Goal: Task Accomplishment & Management: Manage account settings

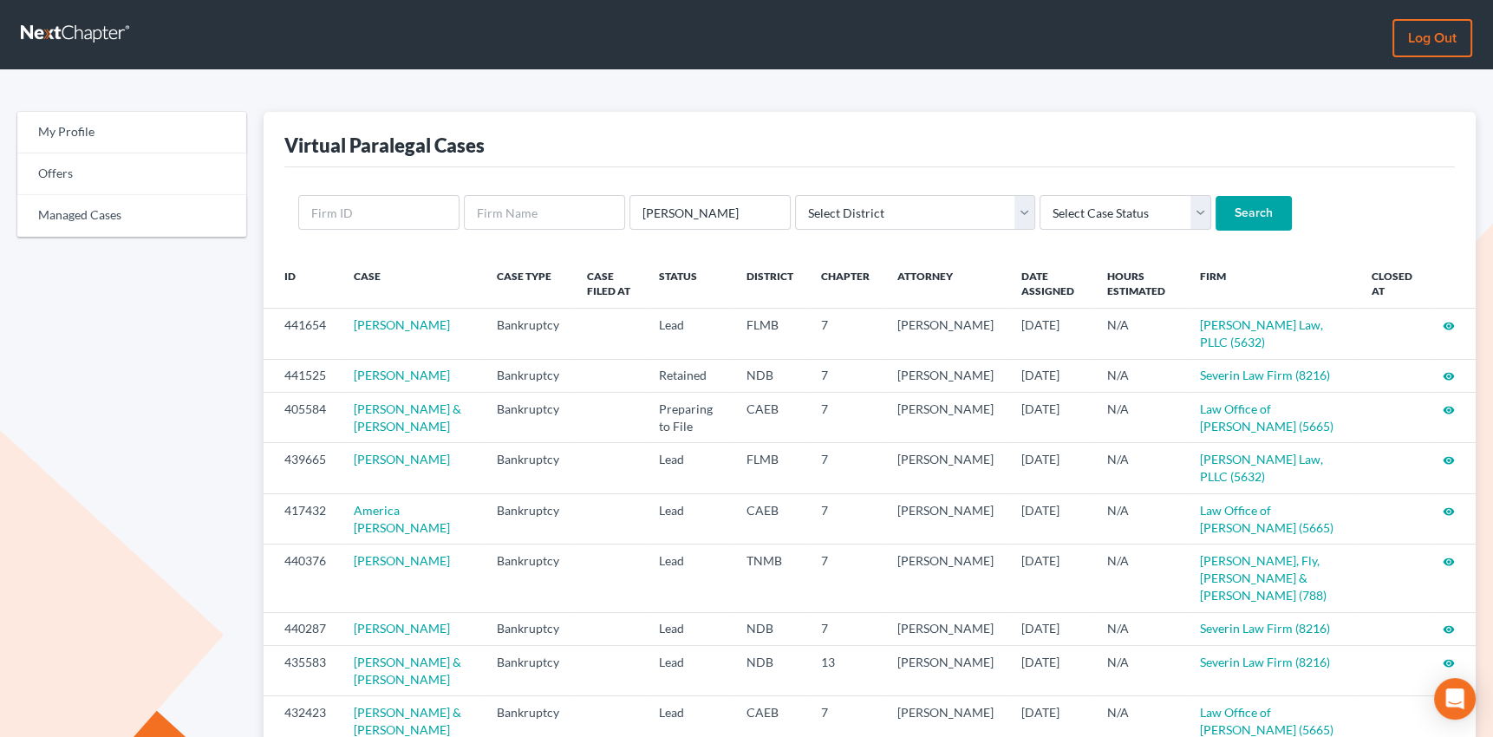
type input "[PERSON_NAME]"
click at [1215, 196] on input "Search" at bounding box center [1253, 213] width 76 height 35
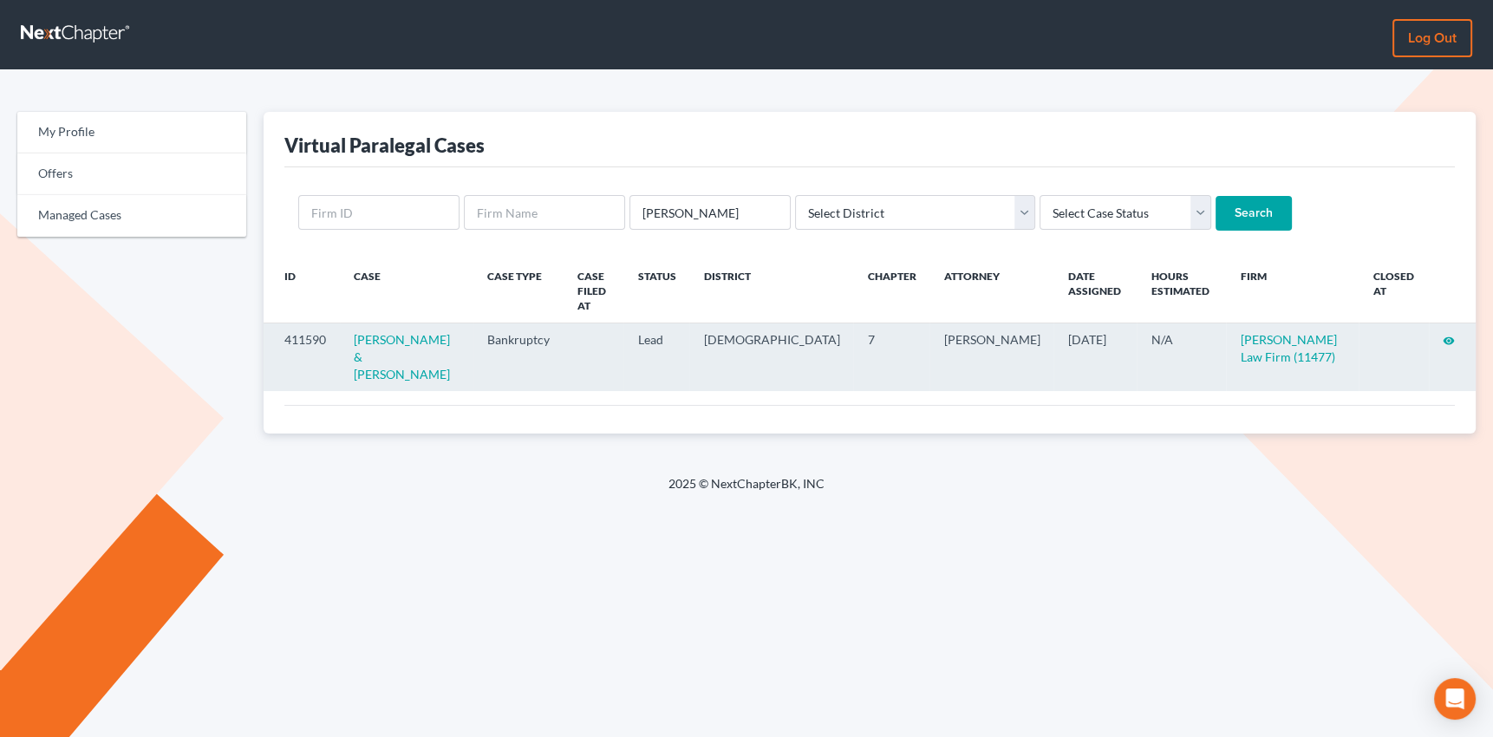
click at [1451, 335] on icon "visibility" at bounding box center [1448, 341] width 12 height 12
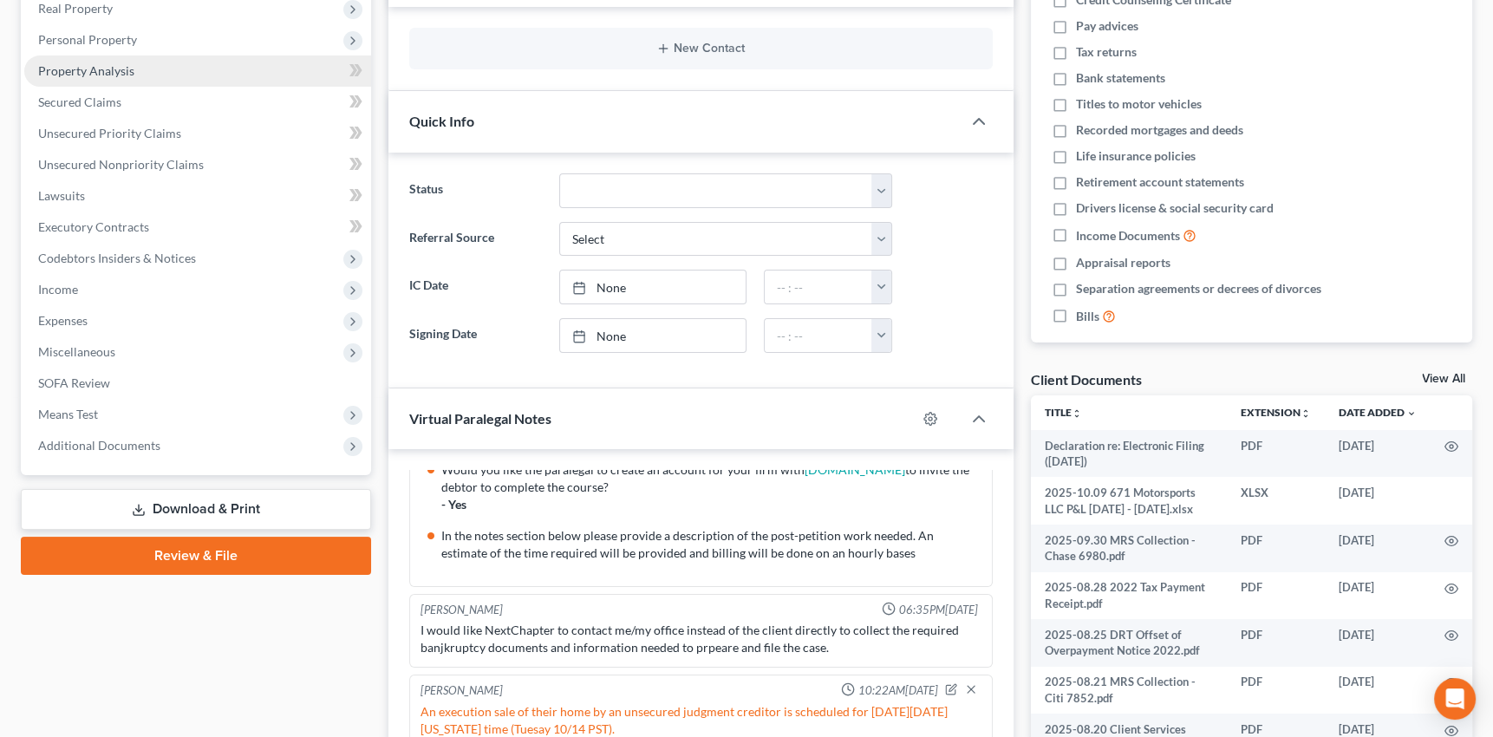
scroll to position [315, 0]
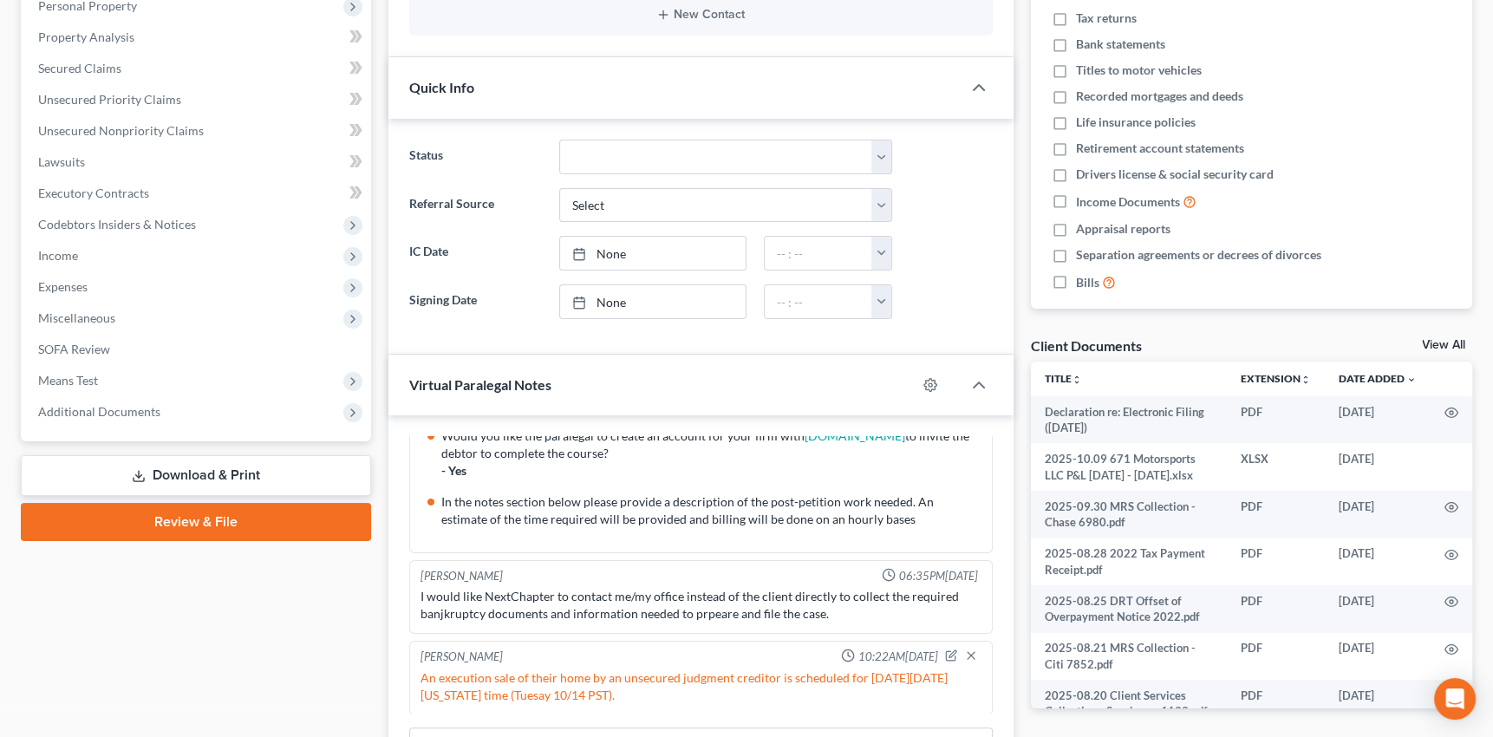
click at [172, 519] on link "Review & File" at bounding box center [196, 522] width 350 height 38
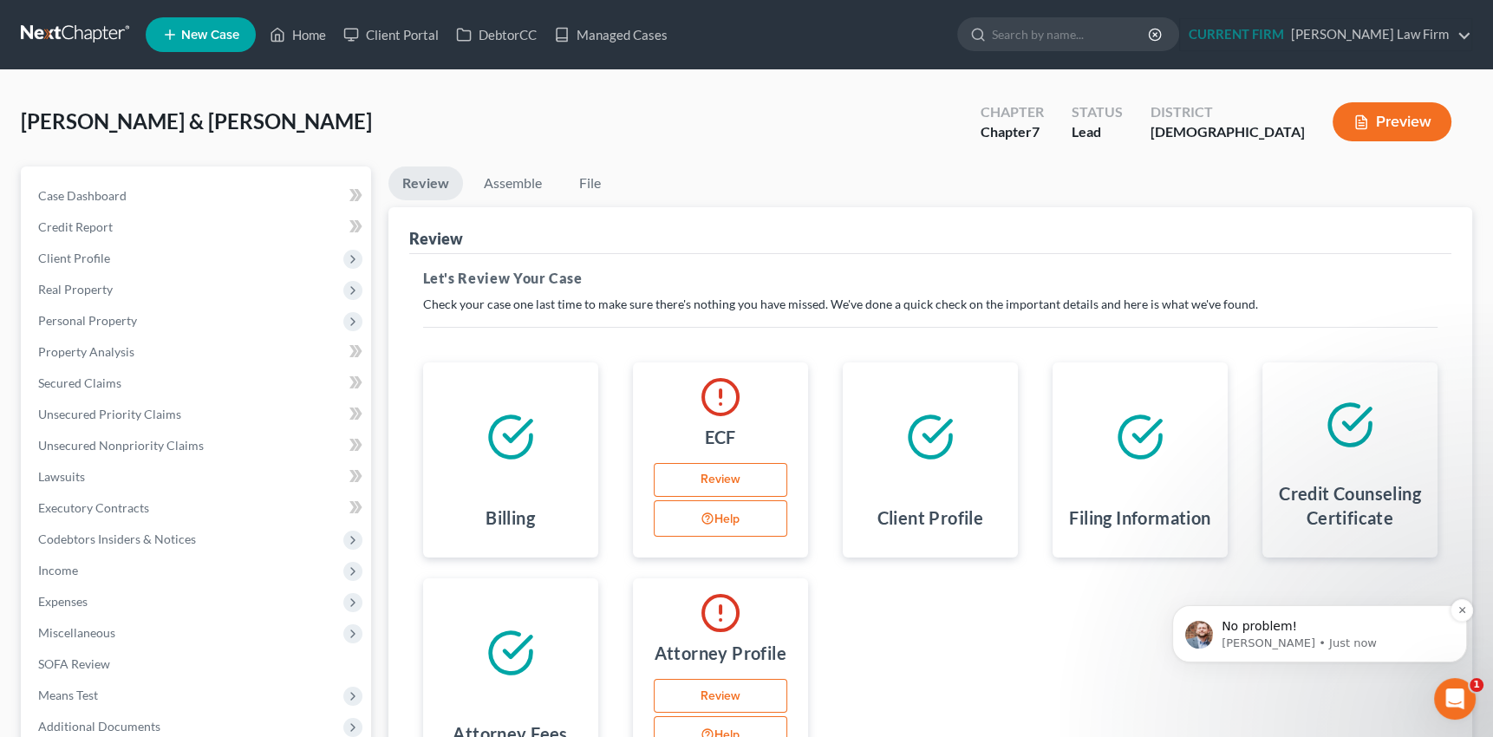
click at [1302, 640] on p "[PERSON_NAME] • Just now" at bounding box center [1333, 643] width 224 height 16
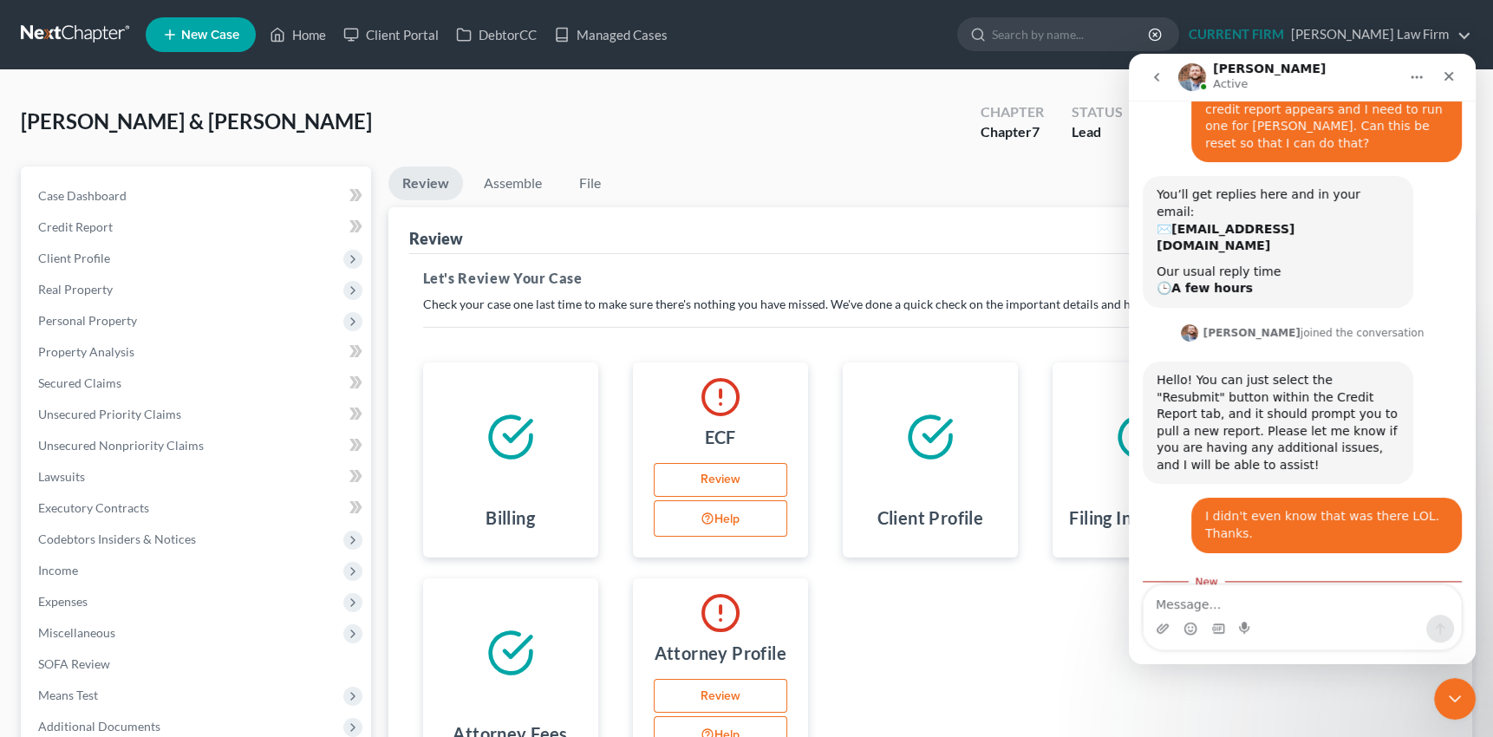
scroll to position [217, 0]
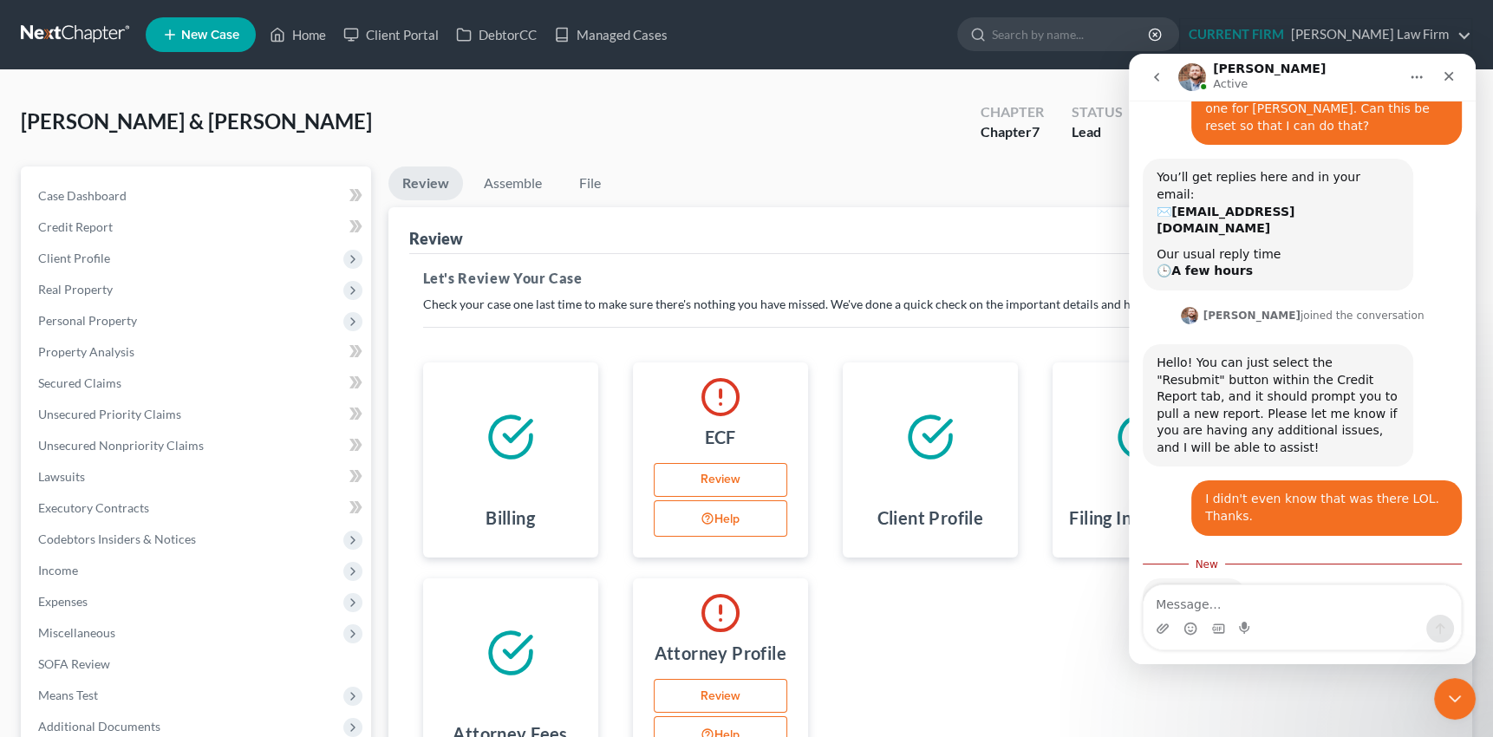
click at [1202, 600] on textarea "Message…" at bounding box center [1301, 599] width 317 height 29
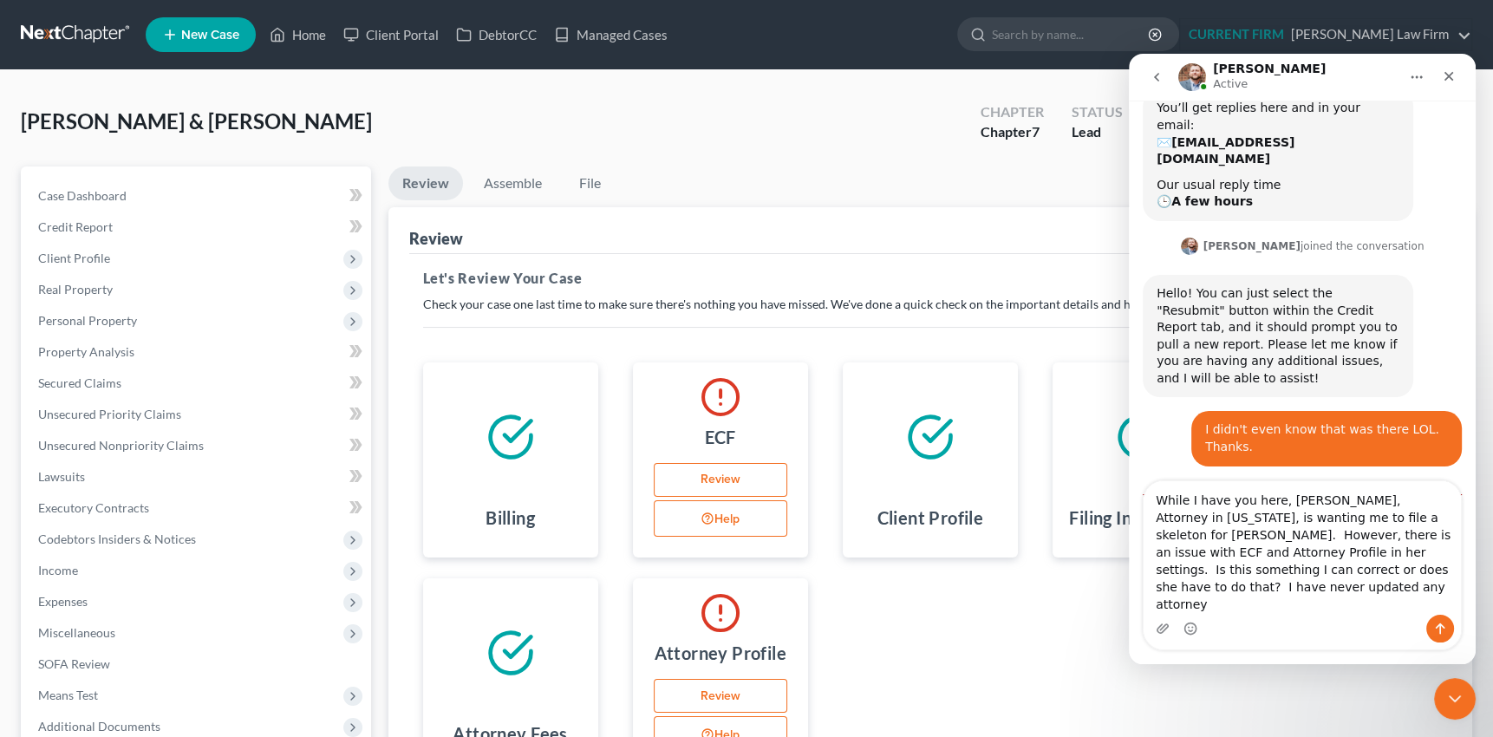
scroll to position [303, 0]
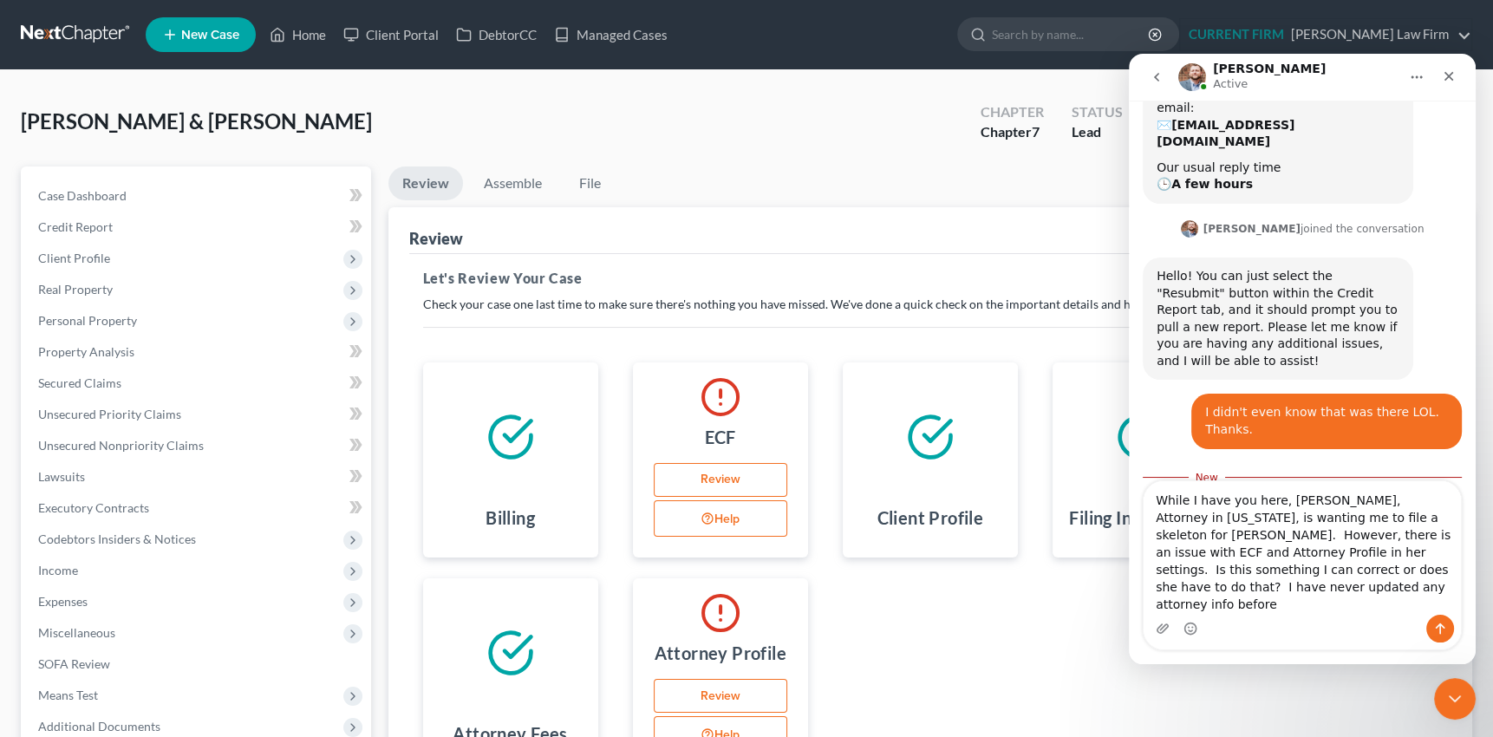
type textarea "While I have you here, [PERSON_NAME], Attorney in [US_STATE], is wanting me to …"
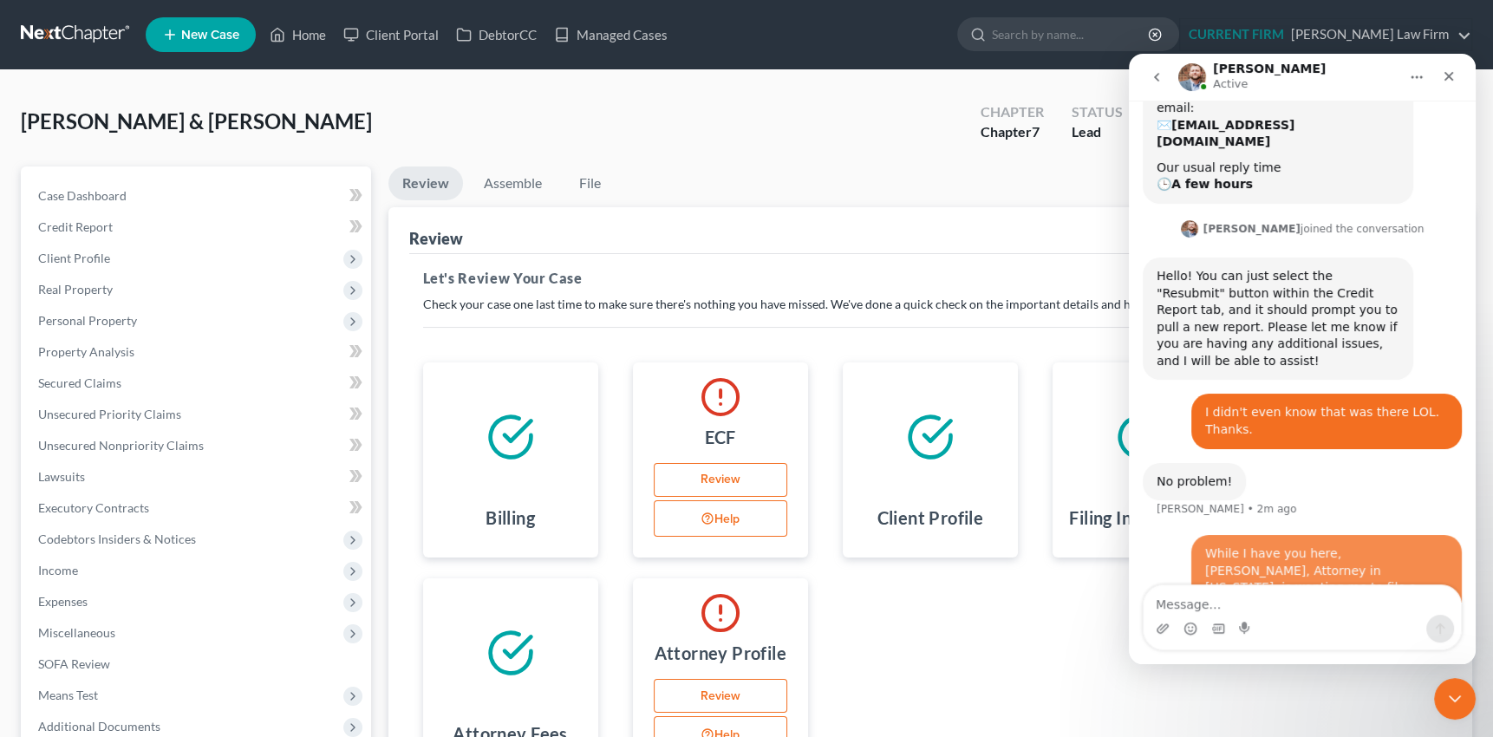
scroll to position [342, 0]
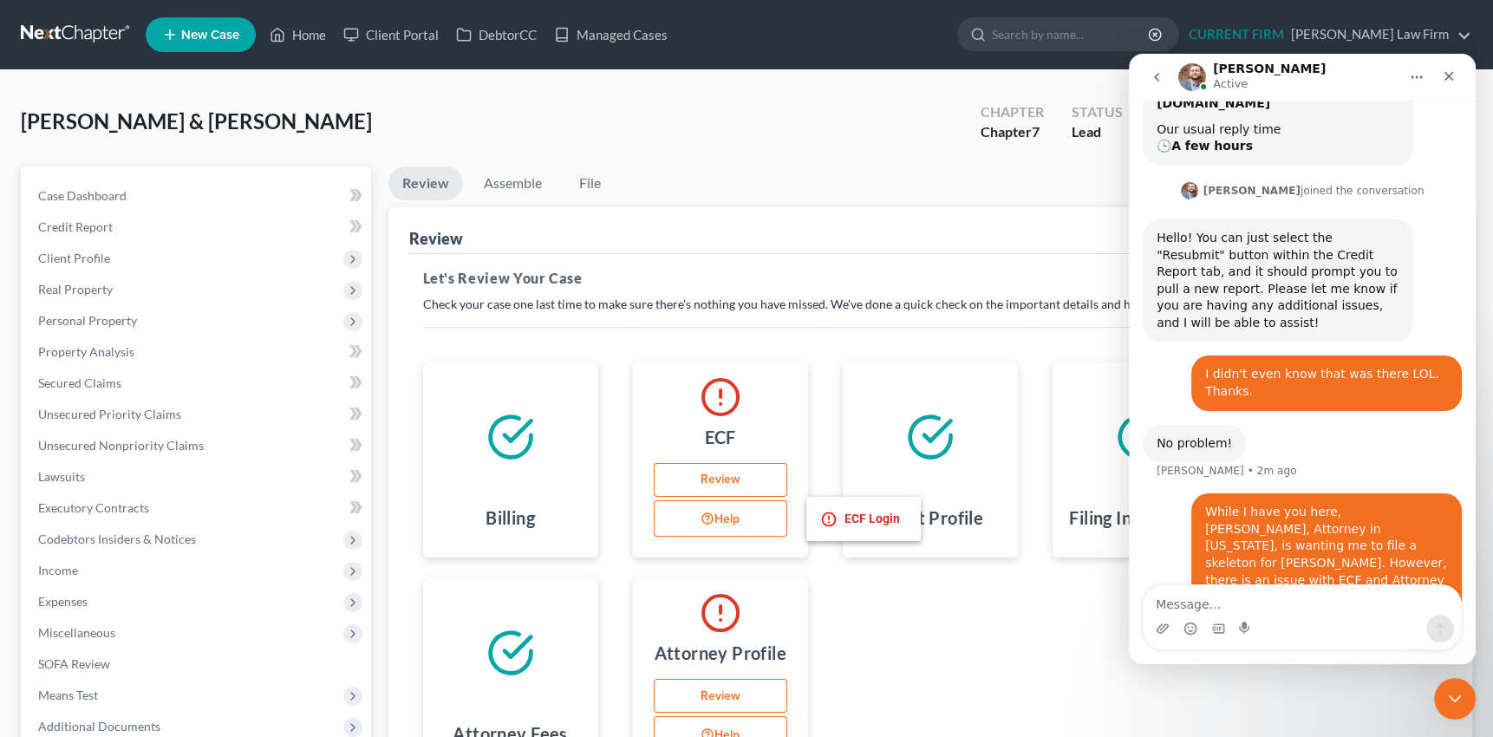
click at [706, 513] on icon "button" at bounding box center [707, 518] width 14 height 17
click at [842, 514] on li "ECF Login" at bounding box center [863, 518] width 87 height 23
click at [719, 517] on button "Help" at bounding box center [720, 518] width 133 height 36
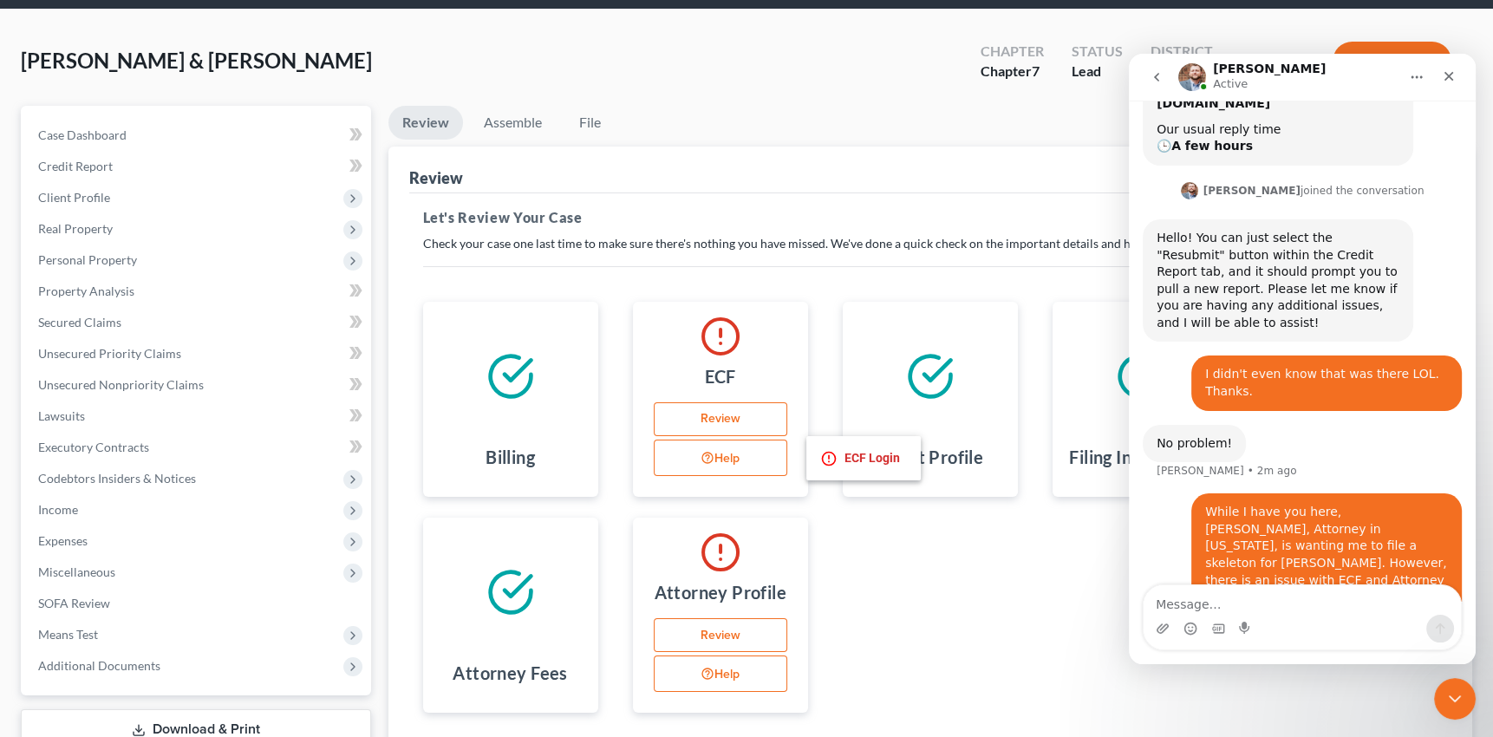
scroll to position [78, 0]
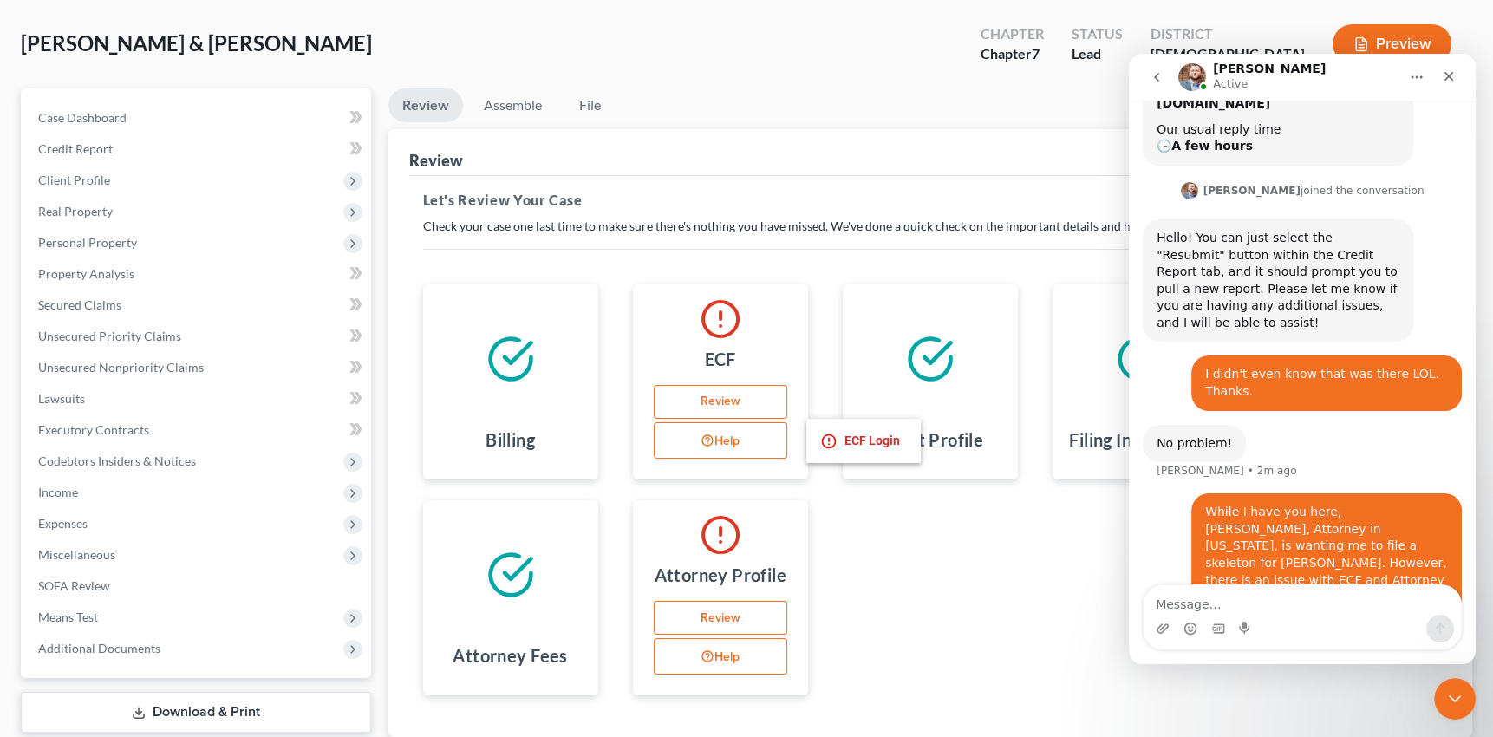
click at [709, 647] on icon "button" at bounding box center [707, 655] width 14 height 17
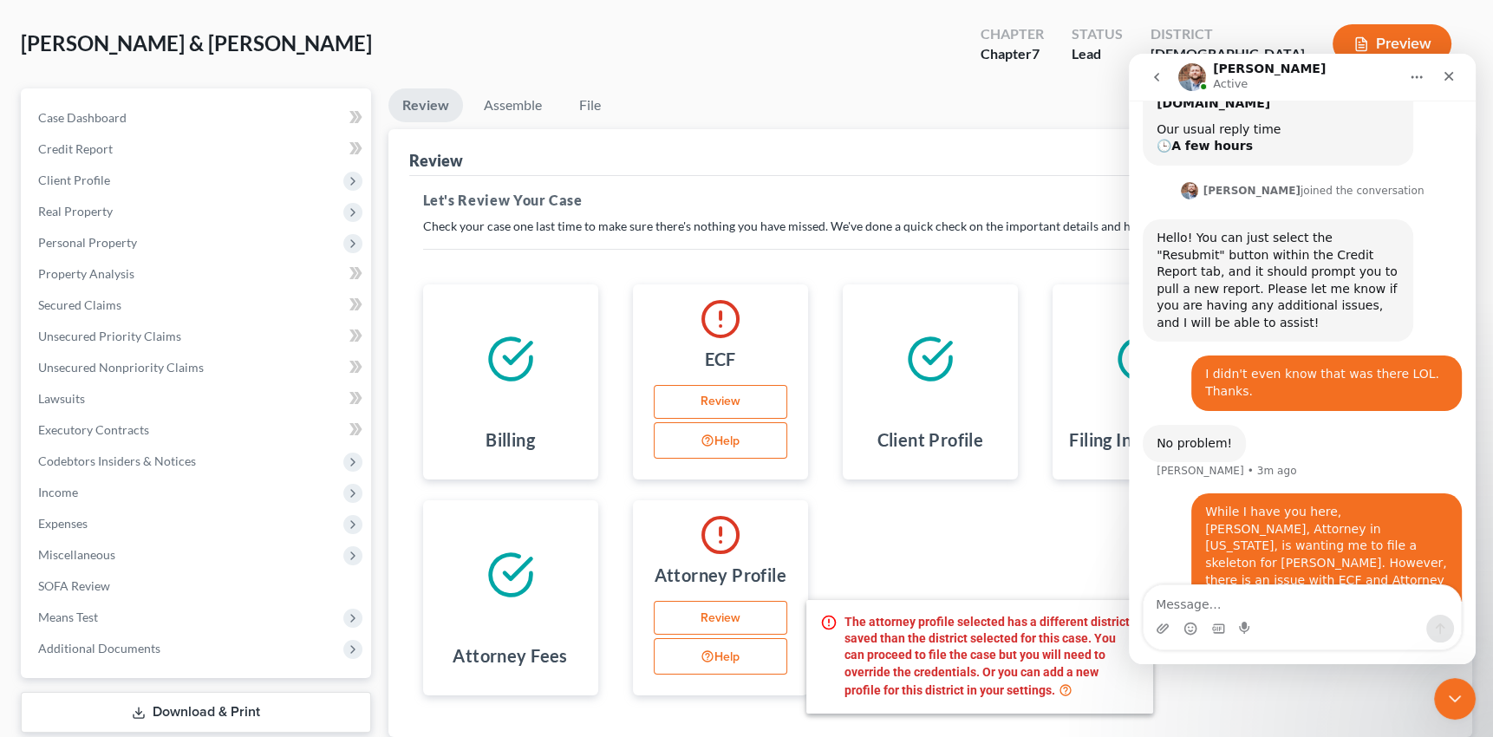
click at [961, 550] on div "Billing ECF Review Help Client Profile Filing Information Credit Counseling Cer…" at bounding box center [931, 489] width 1050 height 452
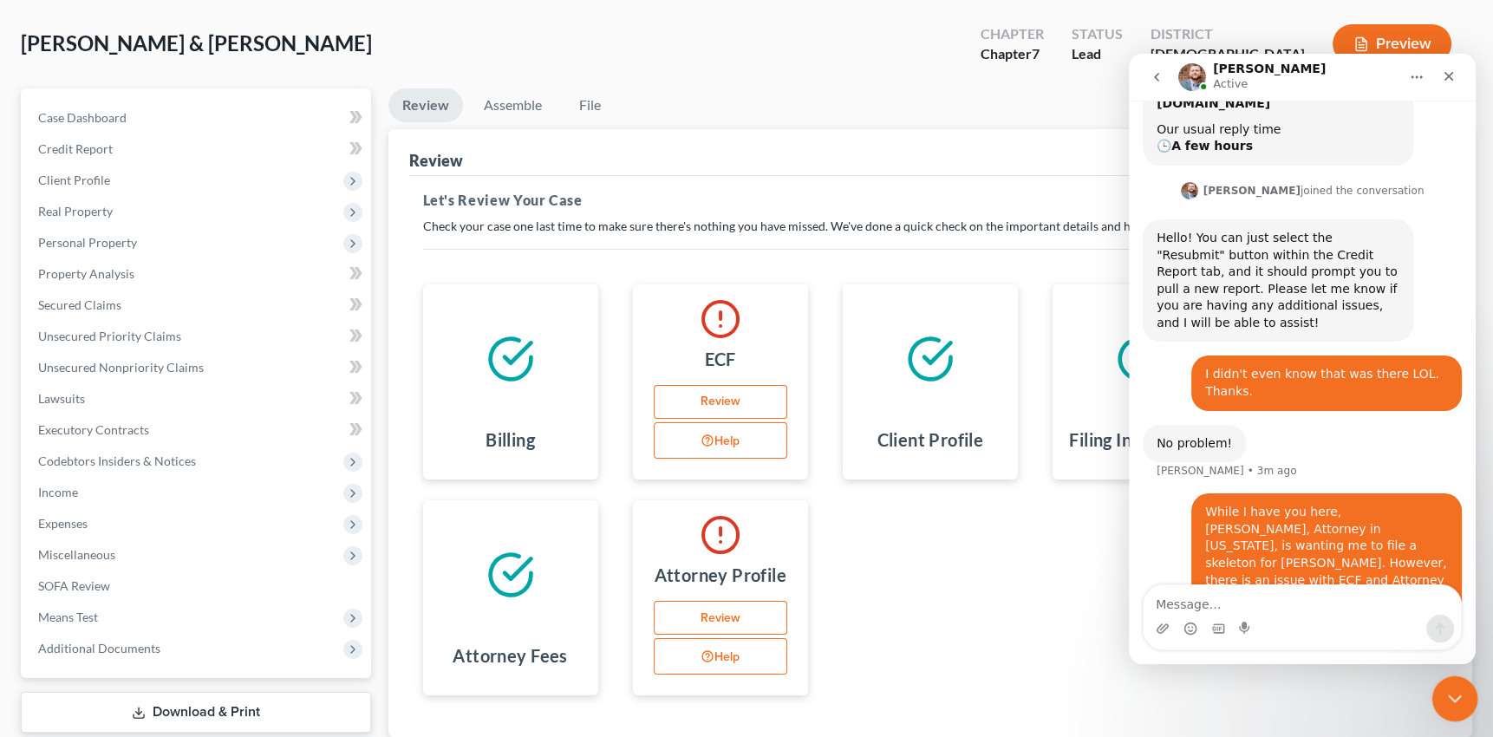
click at [1452, 692] on icon "Close Intercom Messenger" at bounding box center [1451, 696] width 21 height 21
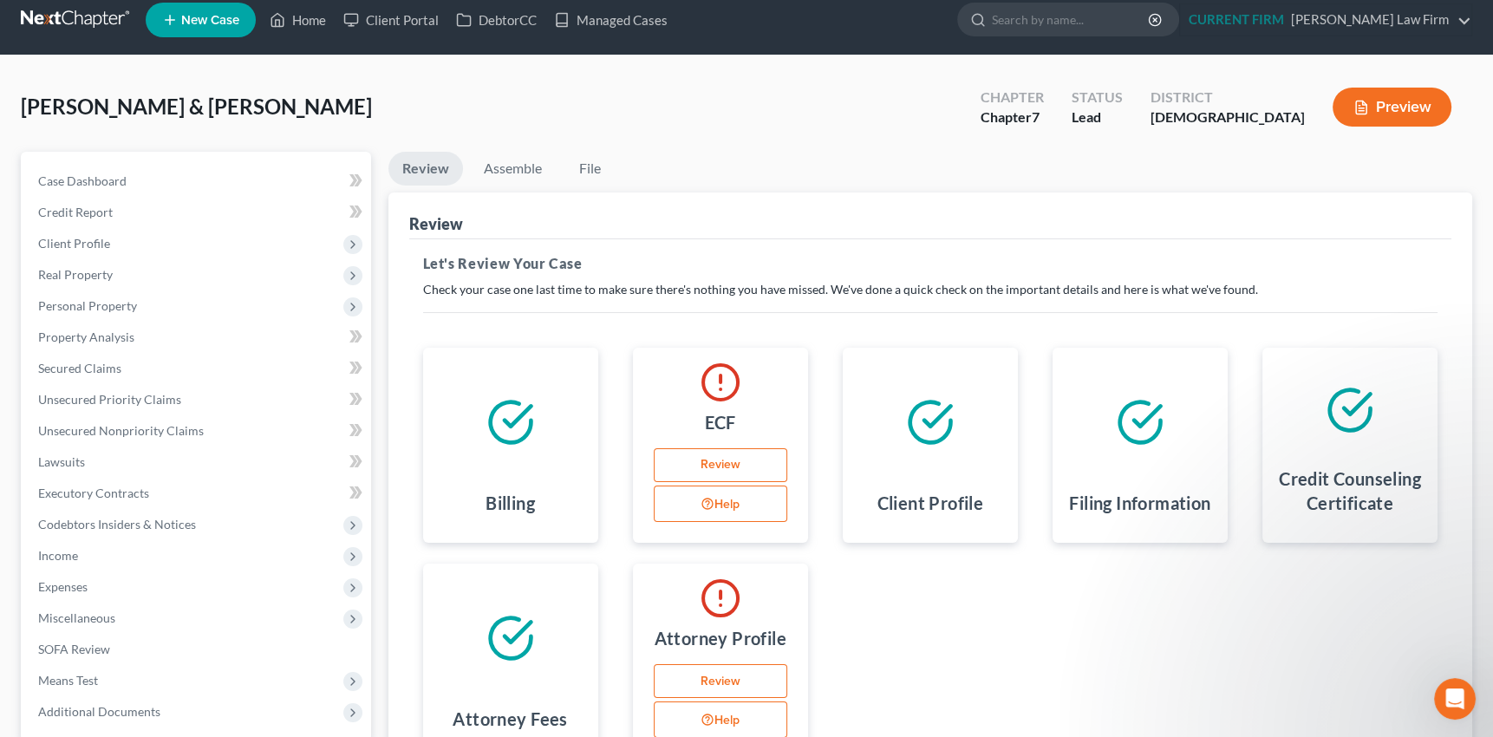
scroll to position [0, 0]
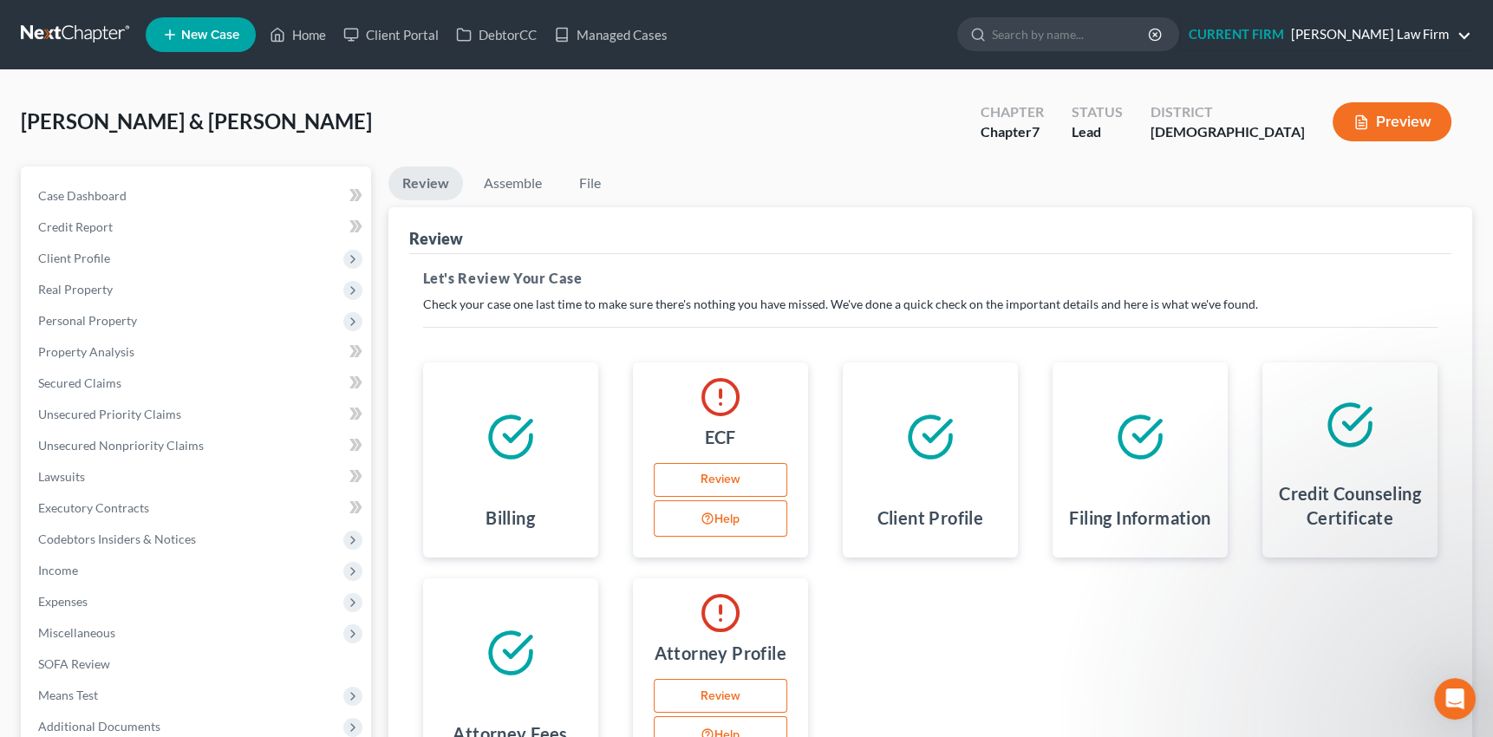
click at [1465, 35] on link "CURRENT FIRM [PERSON_NAME] Law Firm" at bounding box center [1325, 34] width 291 height 31
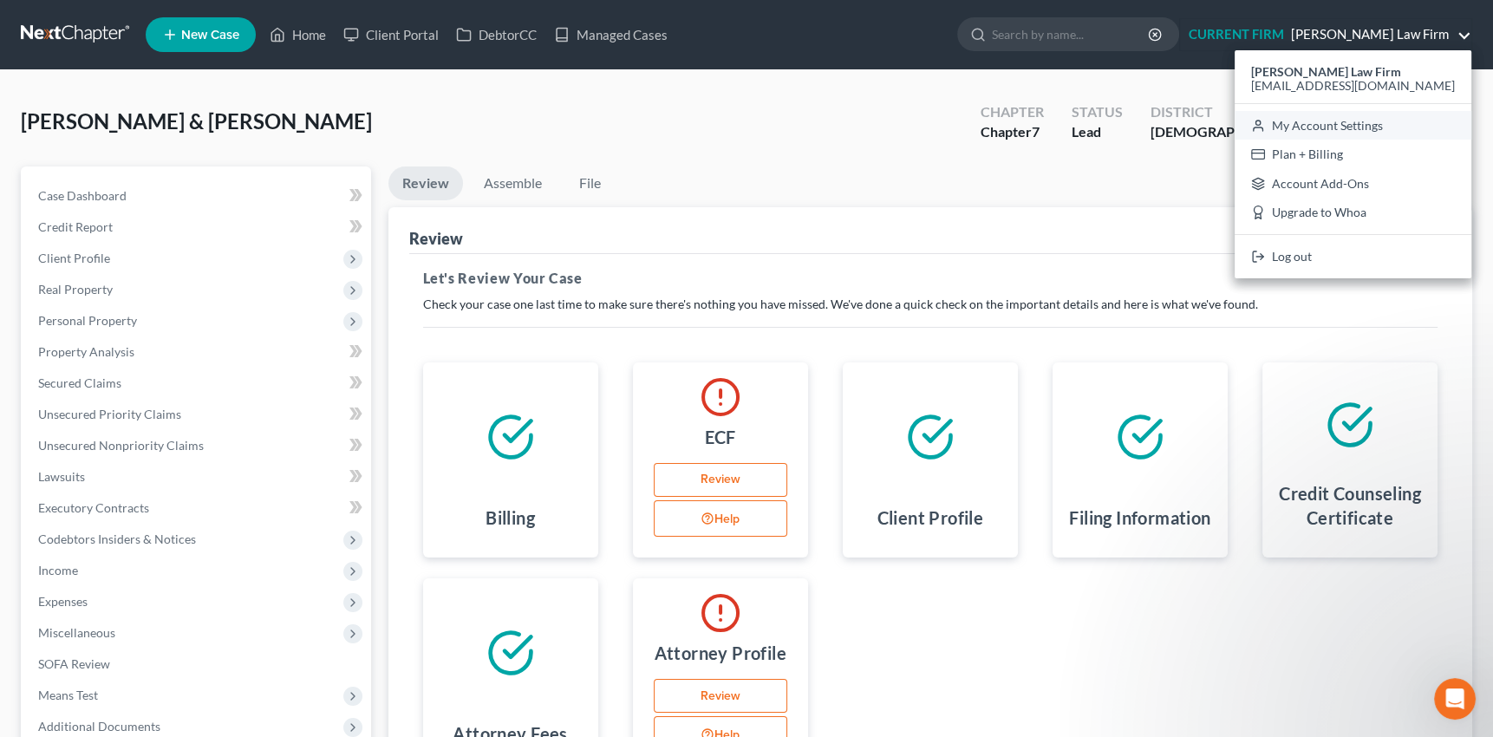
click at [1361, 126] on link "My Account Settings" at bounding box center [1352, 125] width 237 height 29
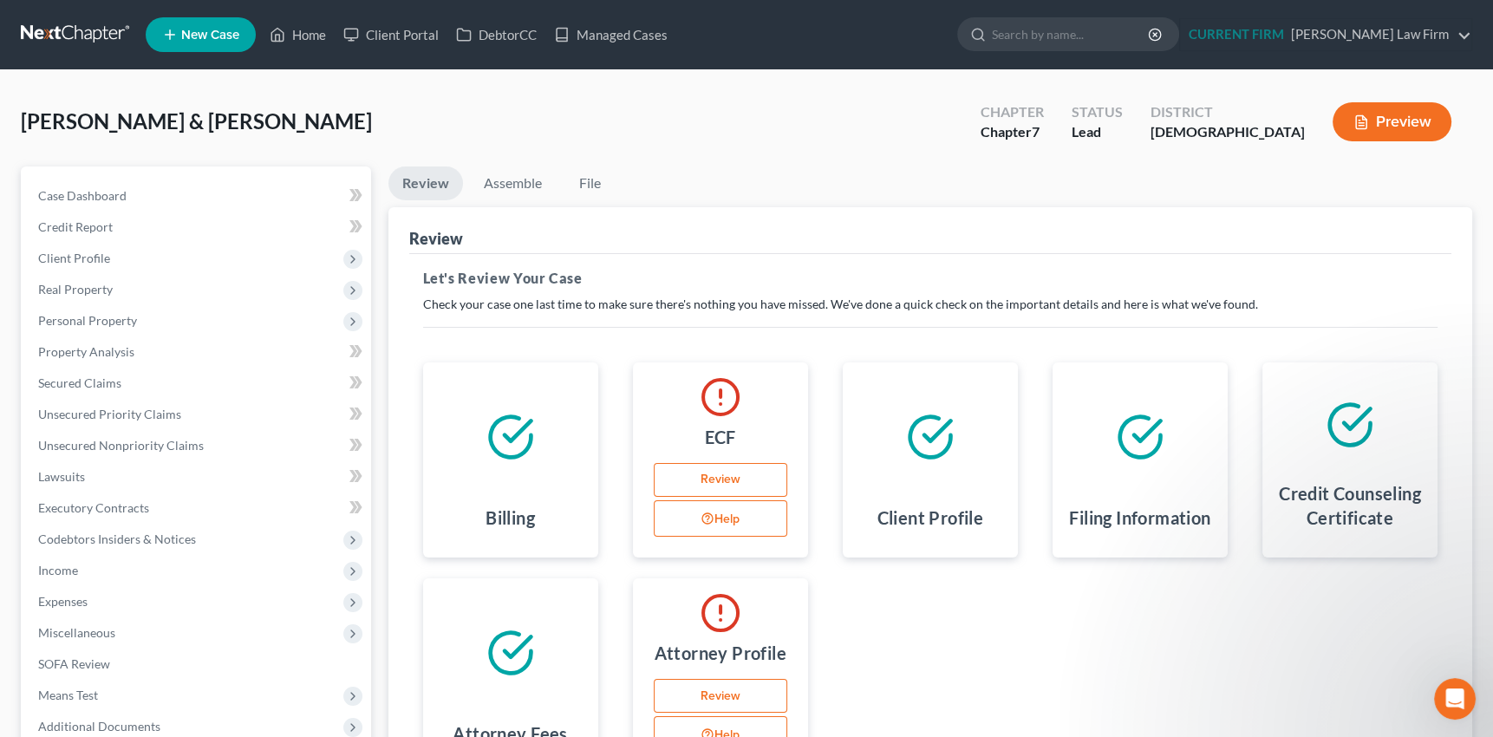
select select "25"
select select "11"
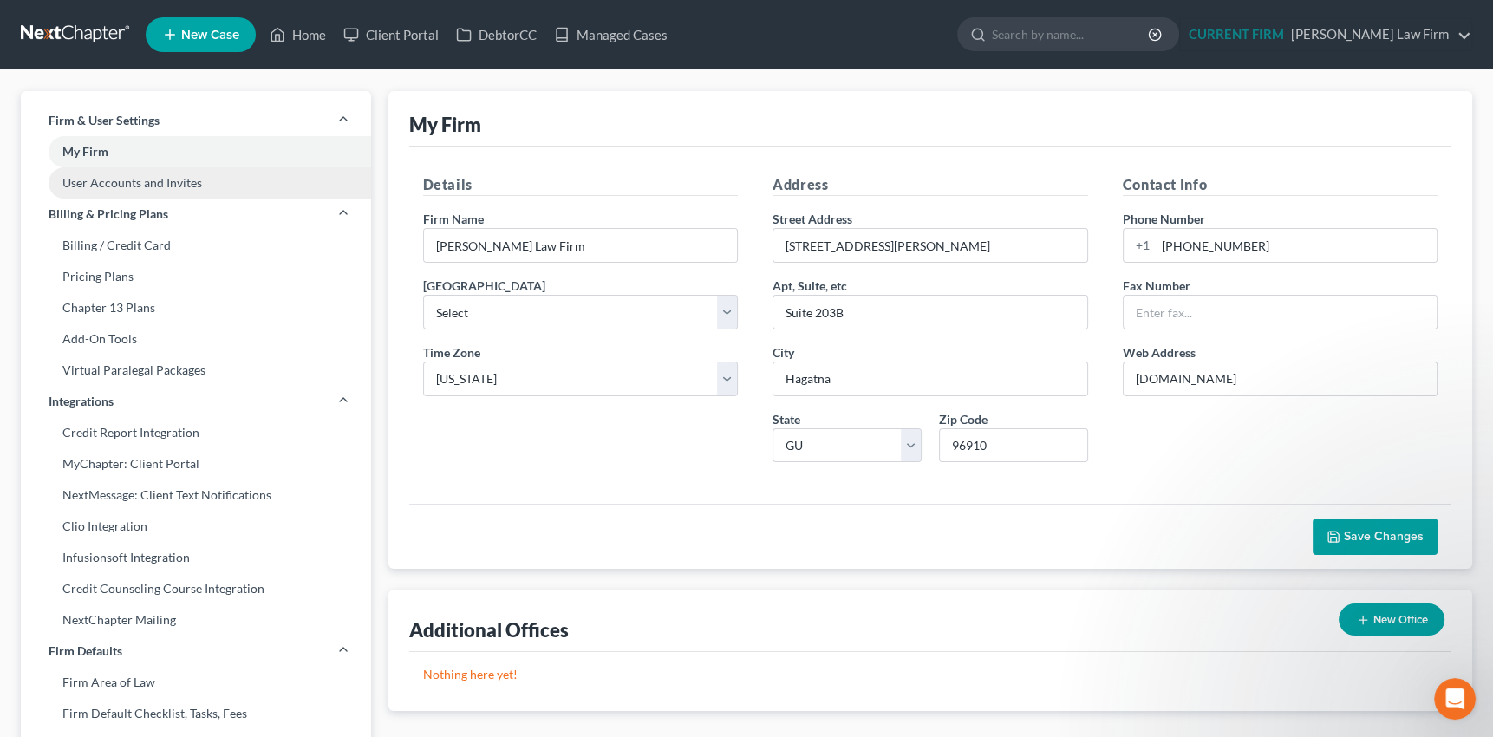
click at [130, 185] on link "User Accounts and Invites" at bounding box center [196, 182] width 350 height 31
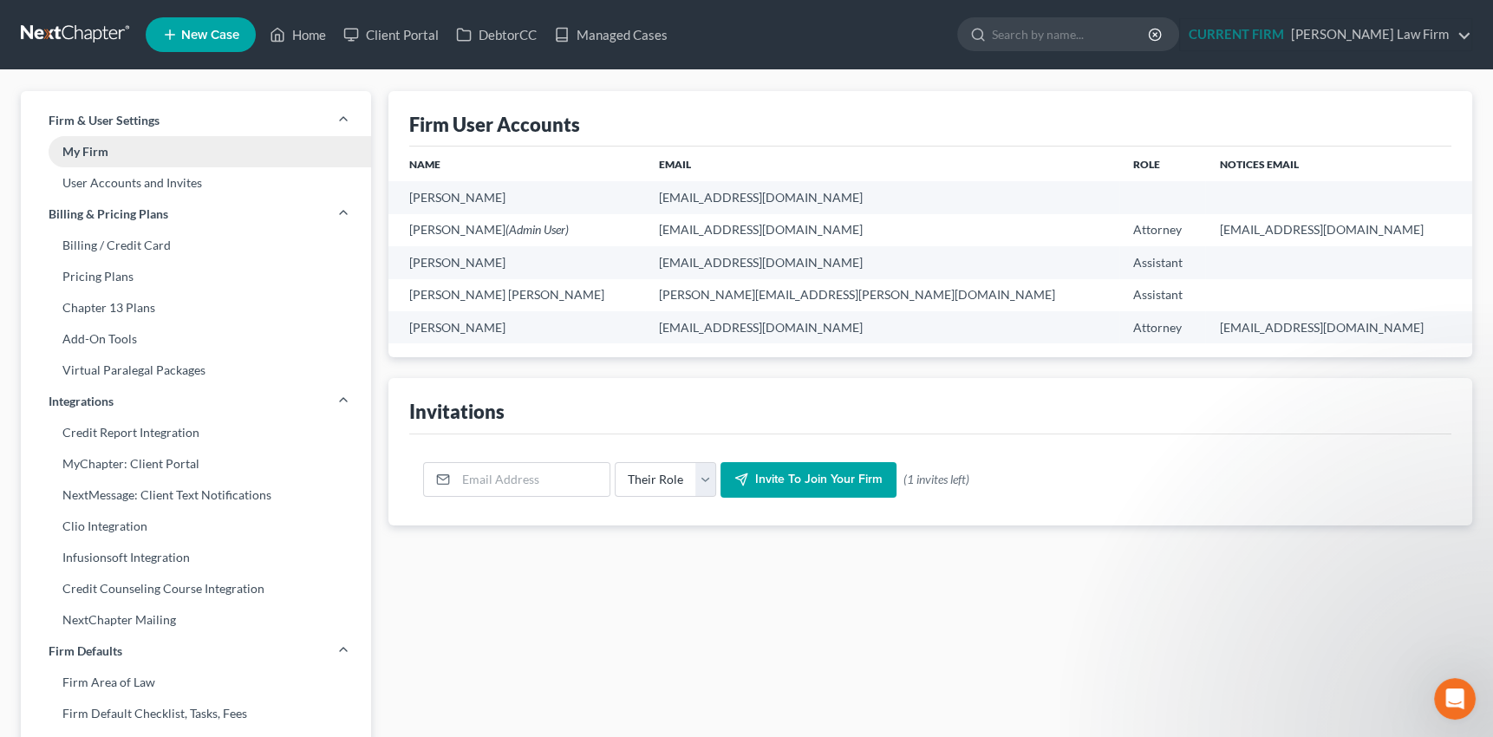
click at [99, 153] on link "My Firm" at bounding box center [196, 151] width 350 height 31
select select "21"
select select "25"
select select "11"
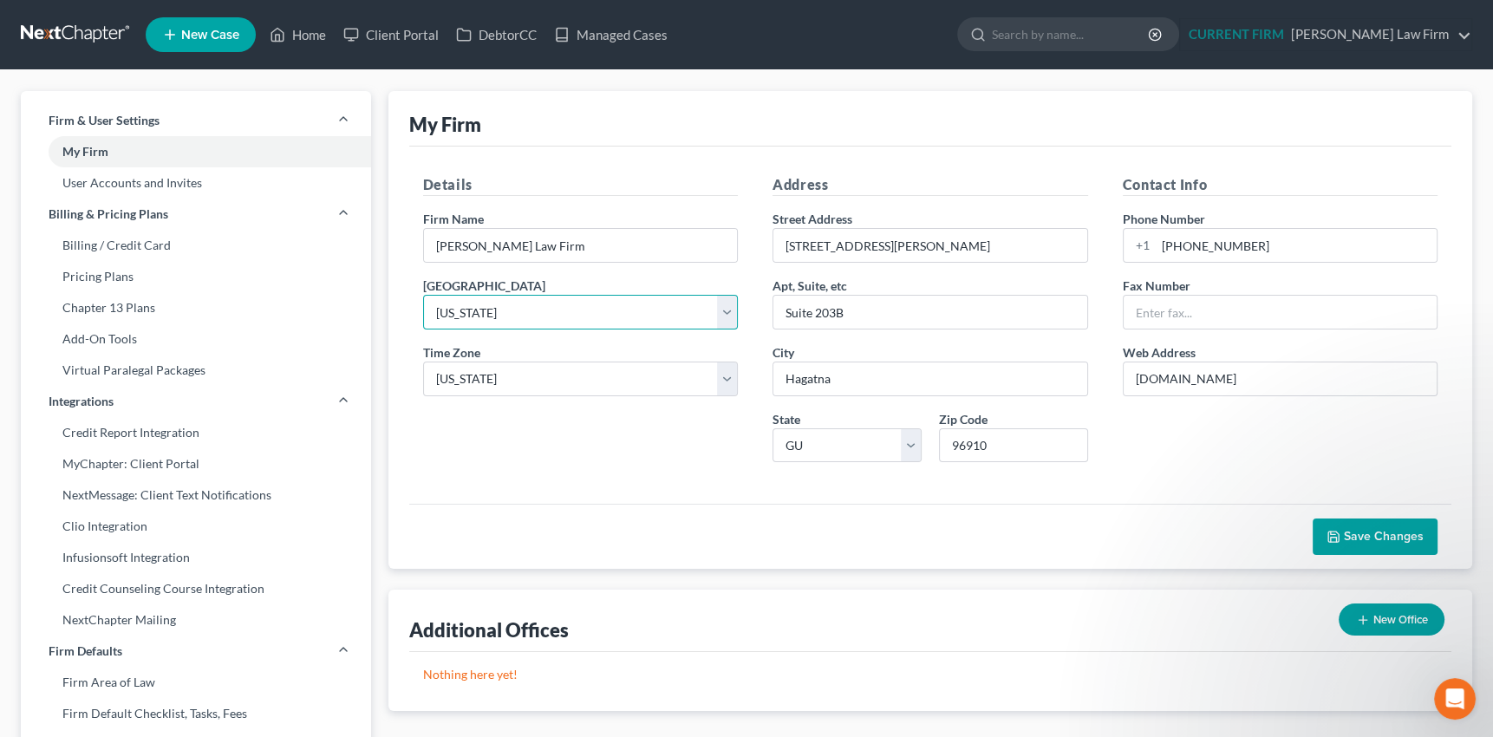
click at [729, 318] on select "Select [US_STATE] - [GEOGRAPHIC_DATA] [US_STATE] - [GEOGRAPHIC_DATA][US_STATE] …" at bounding box center [581, 312] width 316 height 35
click at [1461, 693] on icon "Open Intercom Messenger" at bounding box center [1452, 696] width 29 height 29
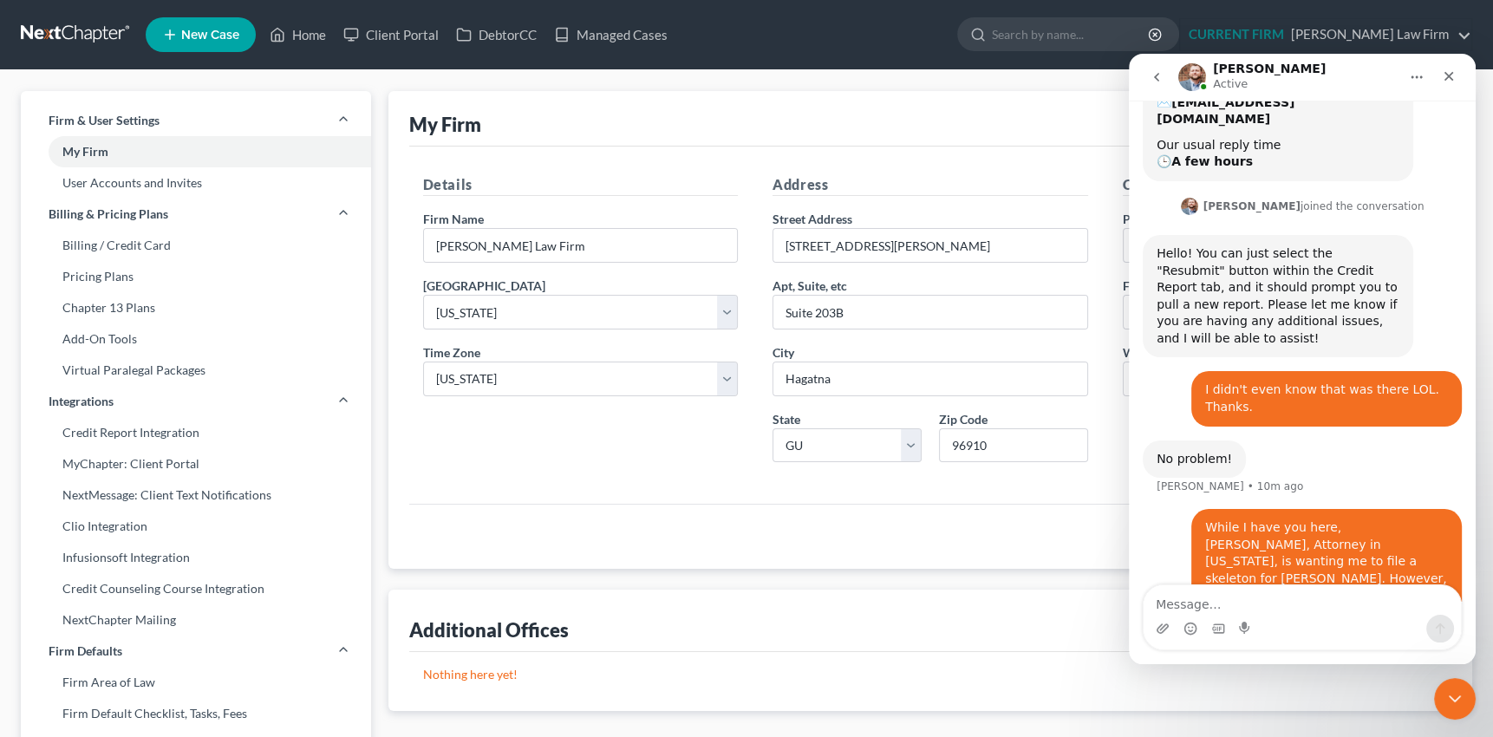
scroll to position [342, 0]
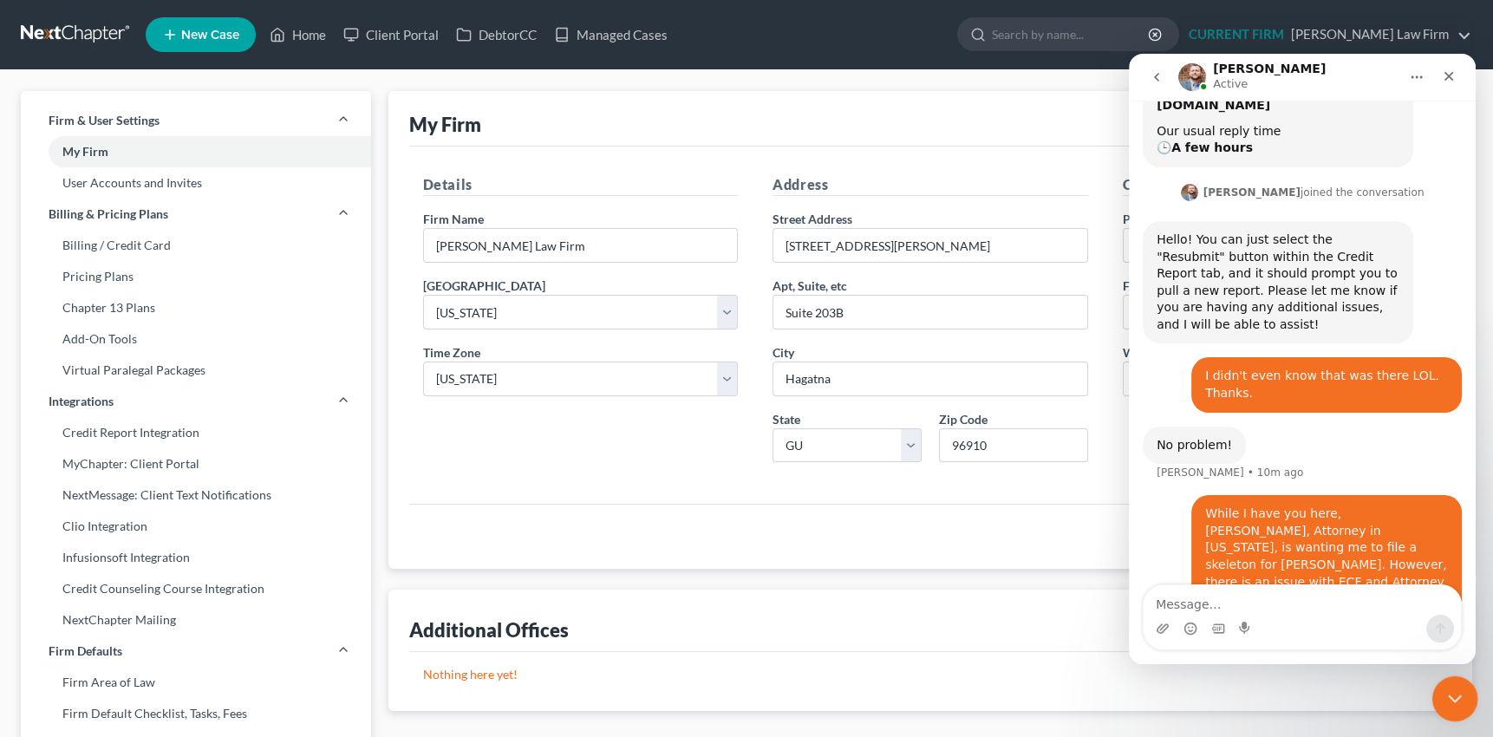
click at [1462, 702] on div "Close Intercom Messenger" at bounding box center [1452, 696] width 42 height 42
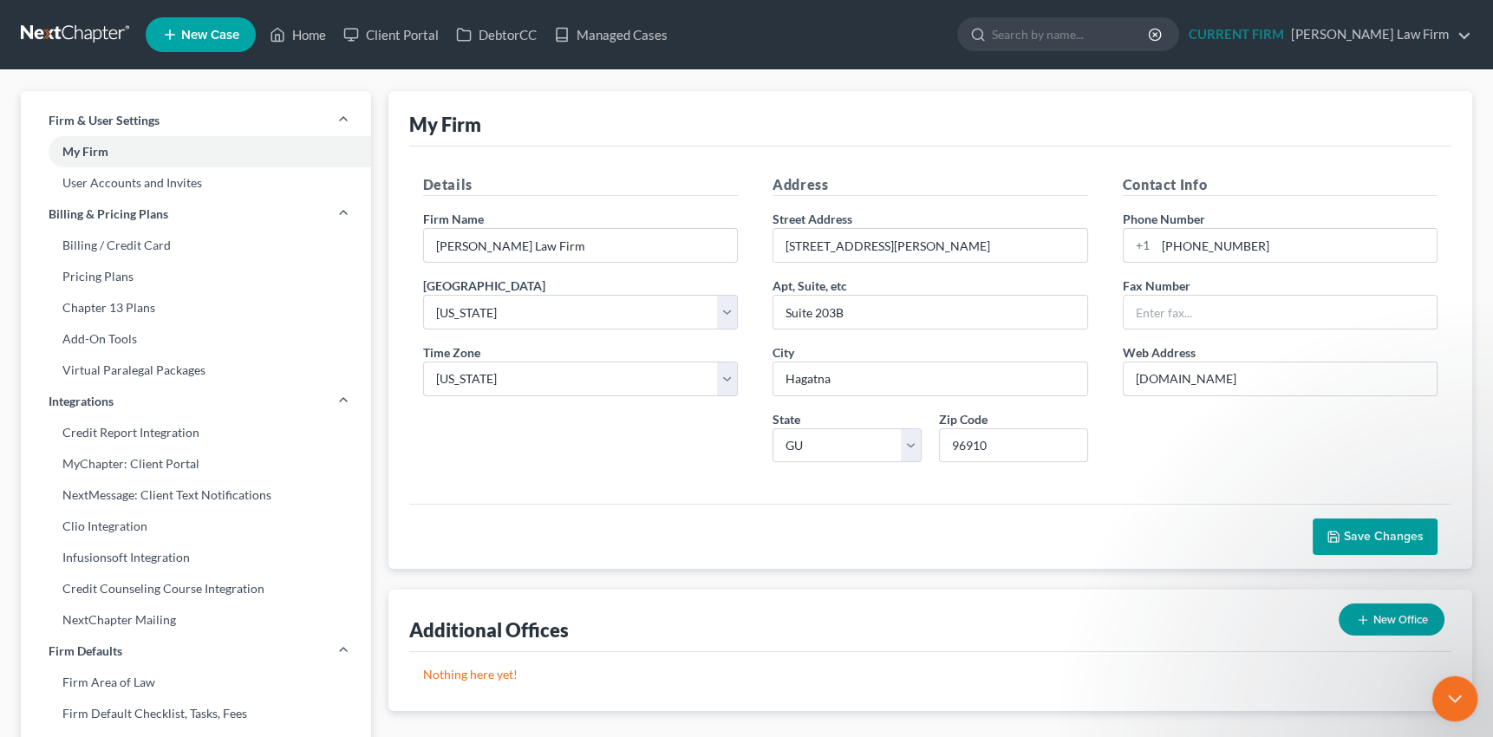
scroll to position [0, 0]
click at [1452, 692] on icon "Open Intercom Messenger" at bounding box center [1452, 696] width 12 height 14
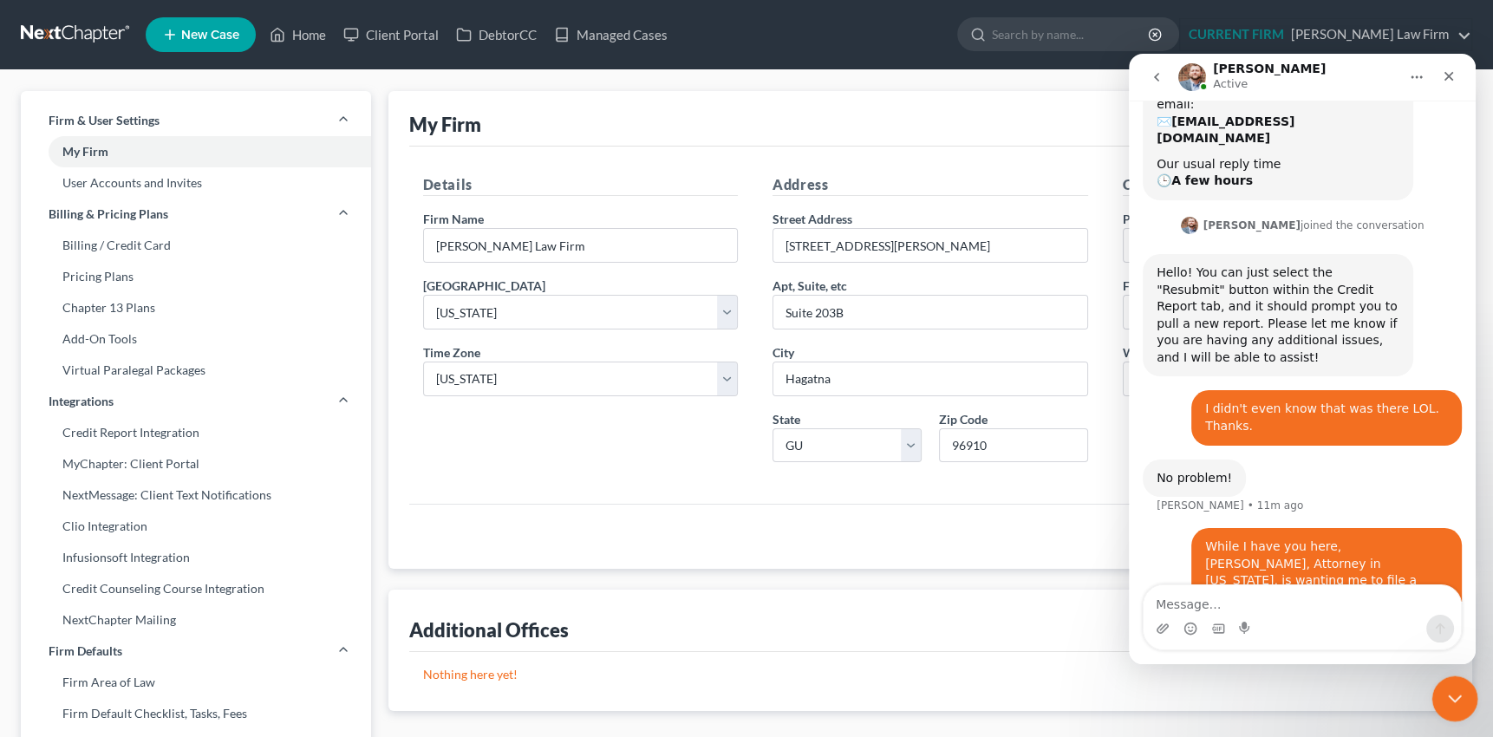
scroll to position [342, 0]
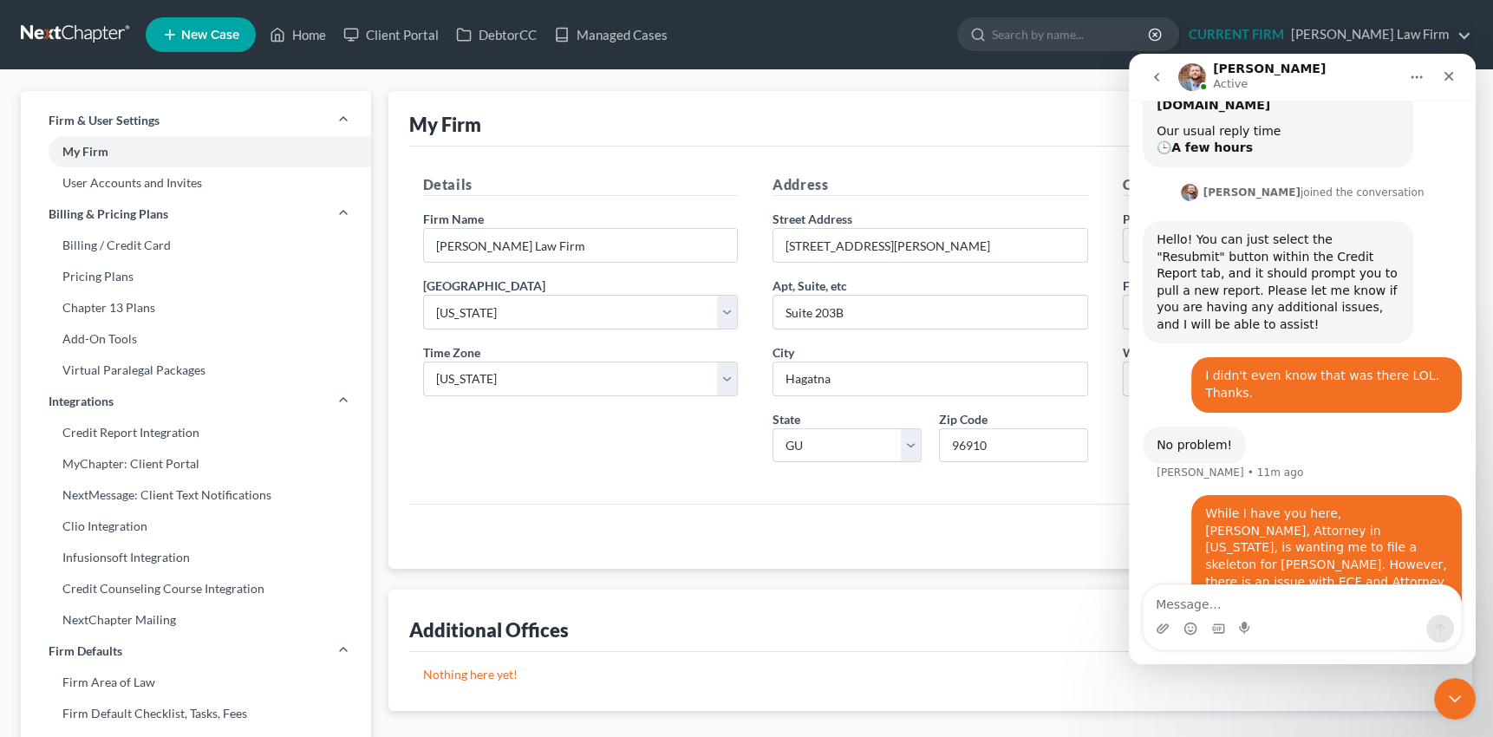
click at [1312, 597] on textarea "Message…" at bounding box center [1301, 599] width 317 height 29
click at [1459, 690] on icon "Close Intercom Messenger" at bounding box center [1451, 696] width 21 height 21
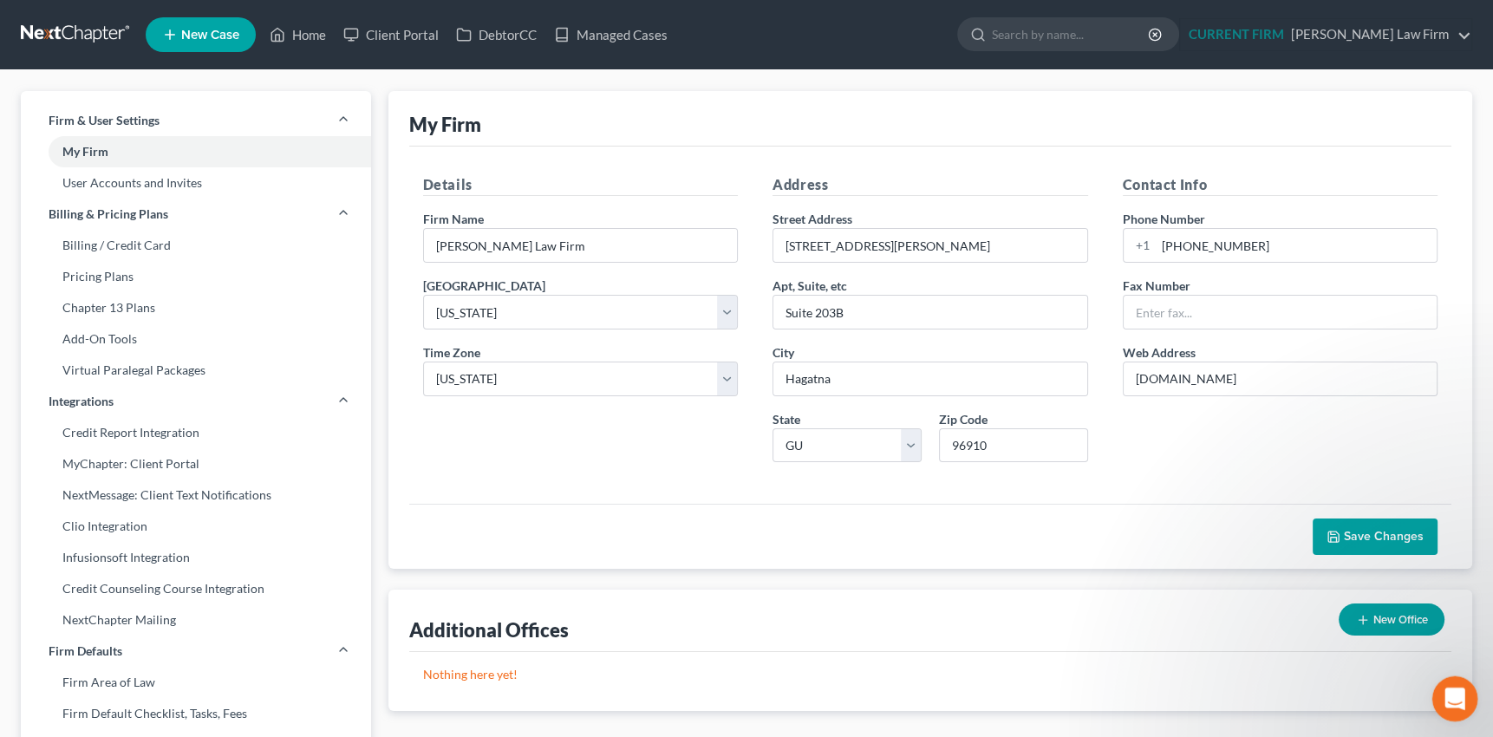
scroll to position [0, 0]
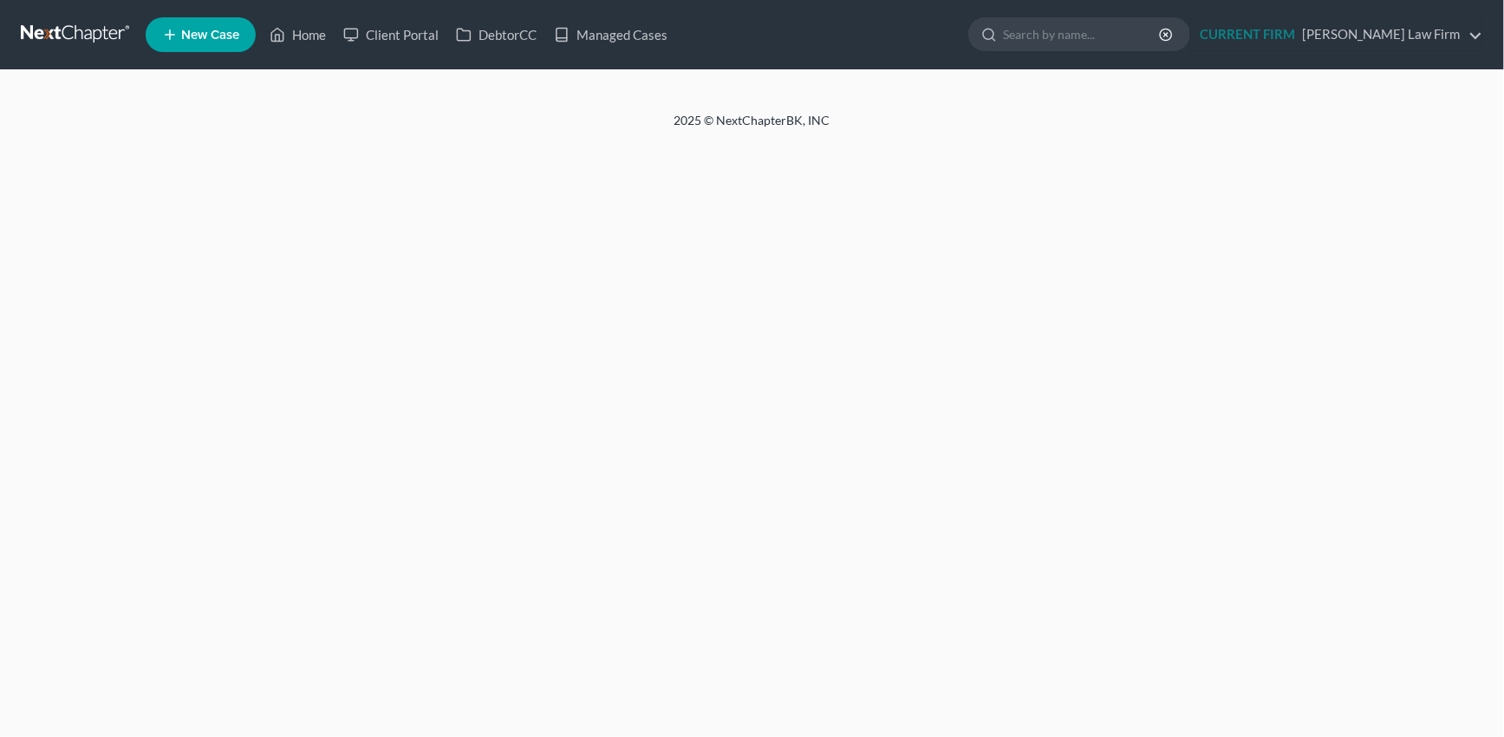
select select "25"
select select "11"
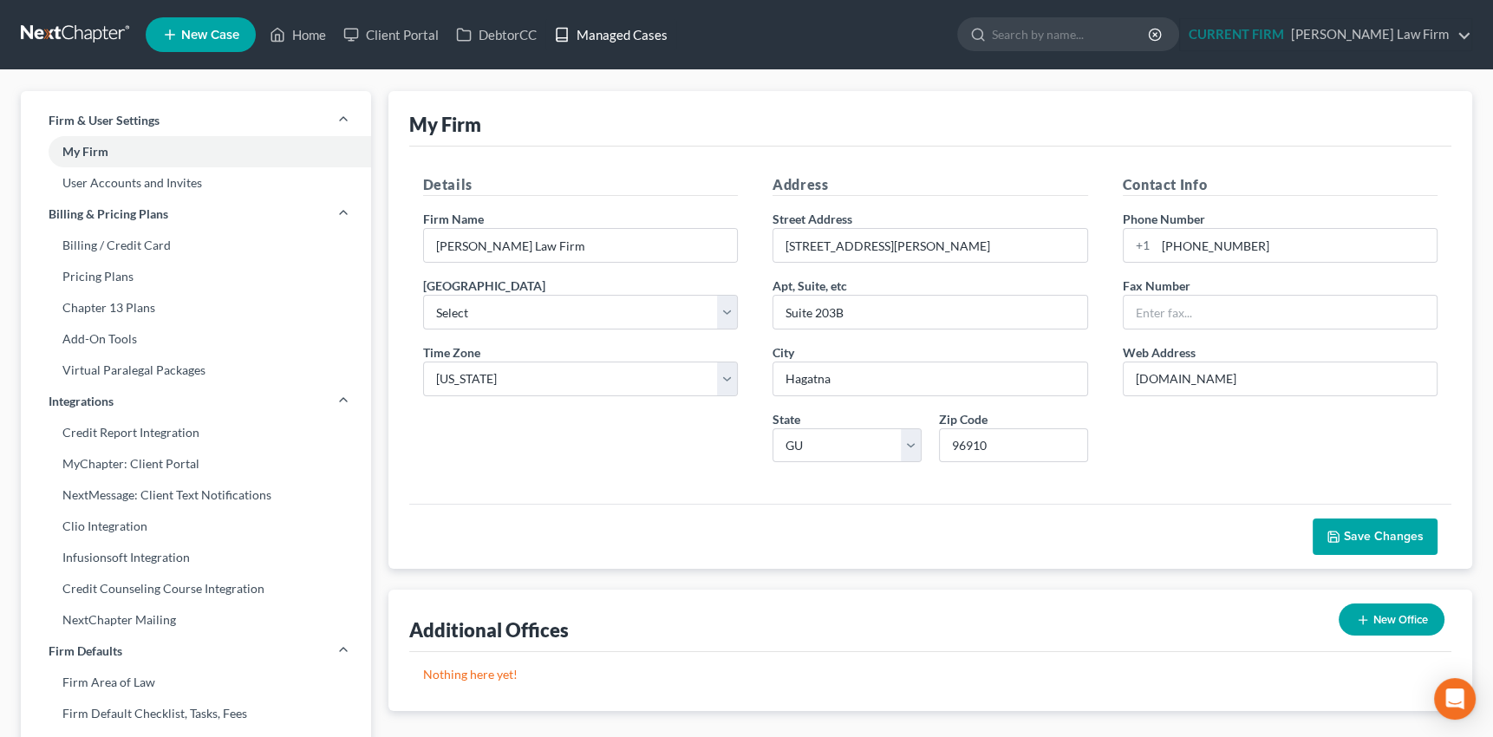
click at [617, 34] on link "Managed Cases" at bounding box center [610, 34] width 131 height 31
